Goal: Check status: Check status

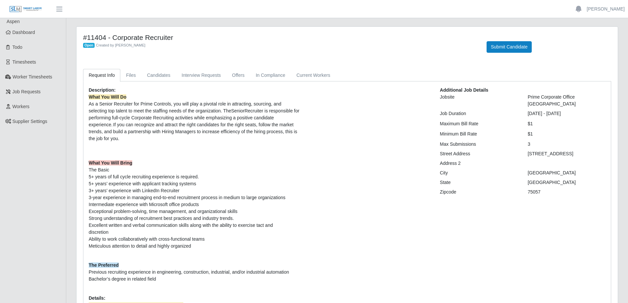
scroll to position [3, 0]
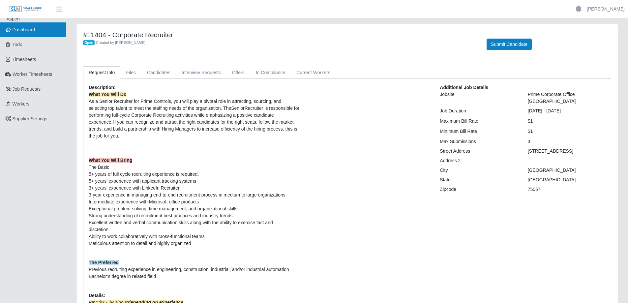
click at [35, 30] on span "Dashboard" at bounding box center [24, 29] width 23 height 5
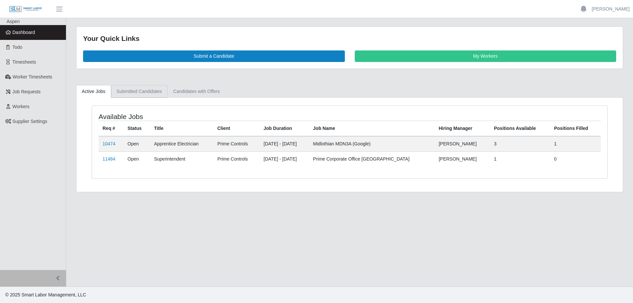
click at [143, 90] on link "Submitted Candidates" at bounding box center [139, 91] width 57 height 13
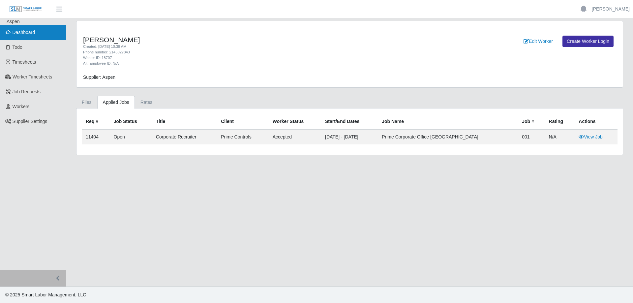
click at [19, 30] on span "Dashboard" at bounding box center [24, 32] width 23 height 5
